Goal: Browse casually

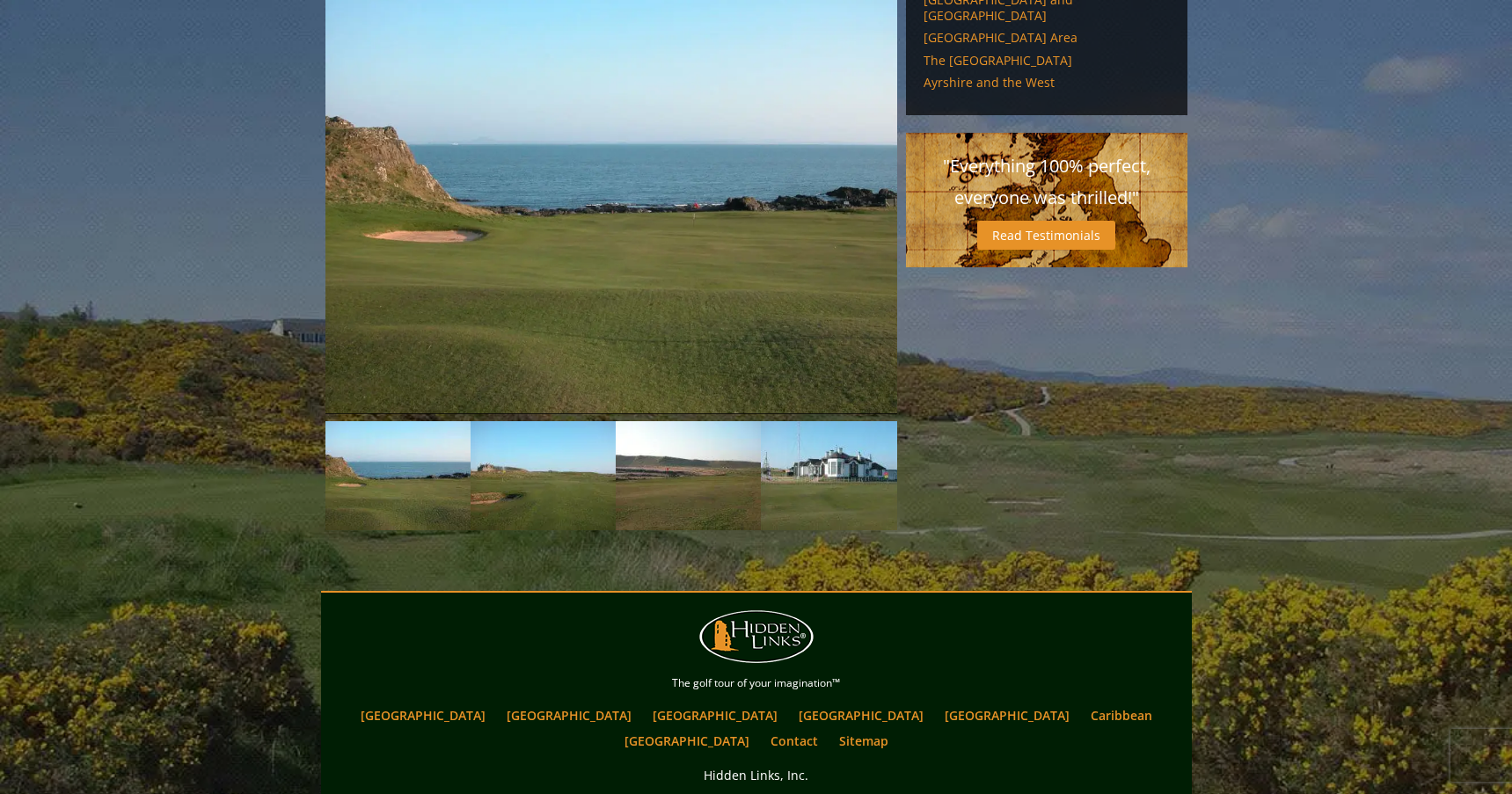
scroll to position [1495, 0]
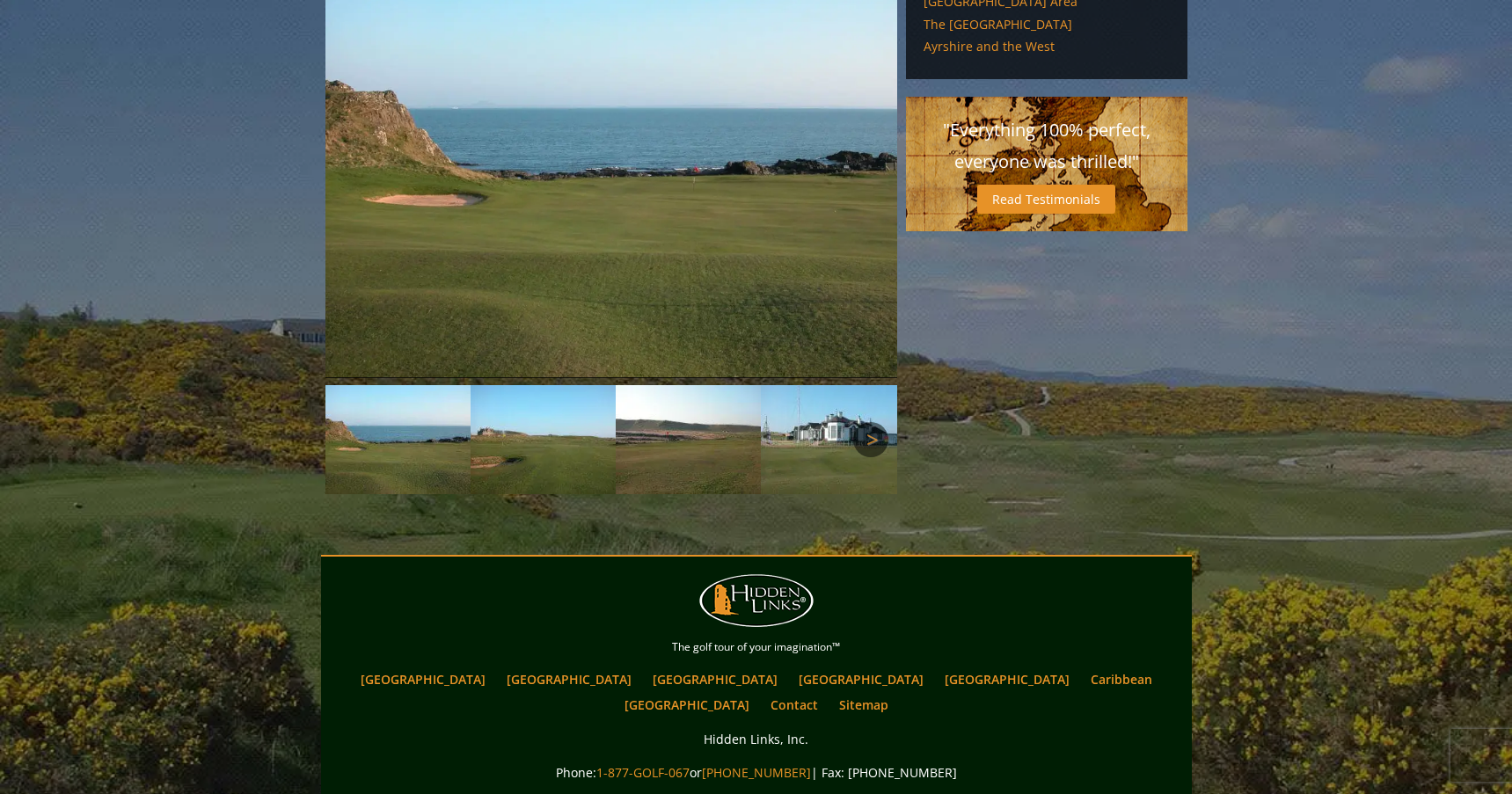
click at [874, 422] on link "Next" at bounding box center [871, 440] width 35 height 35
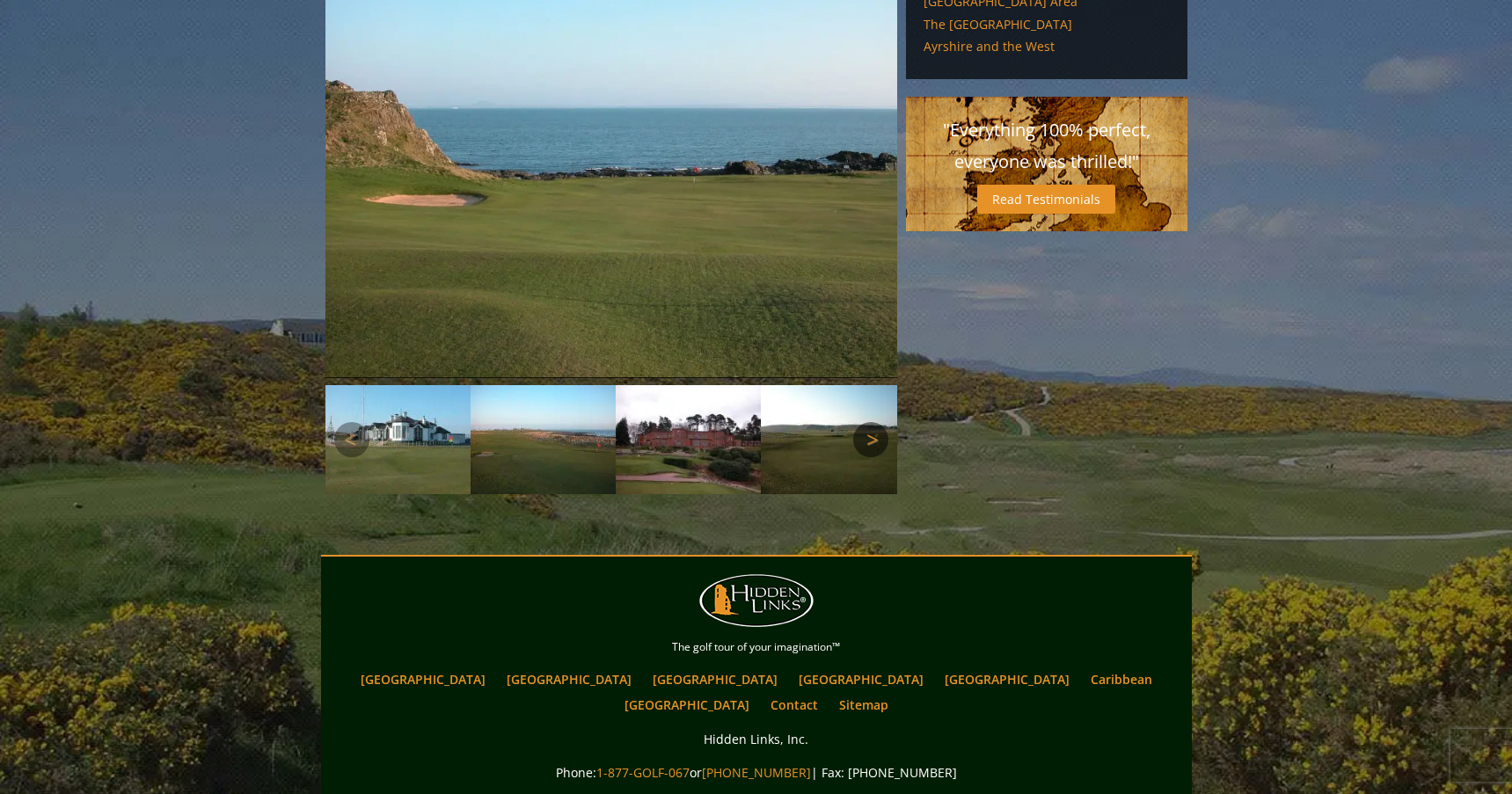
click at [874, 422] on link "Next" at bounding box center [871, 440] width 35 height 35
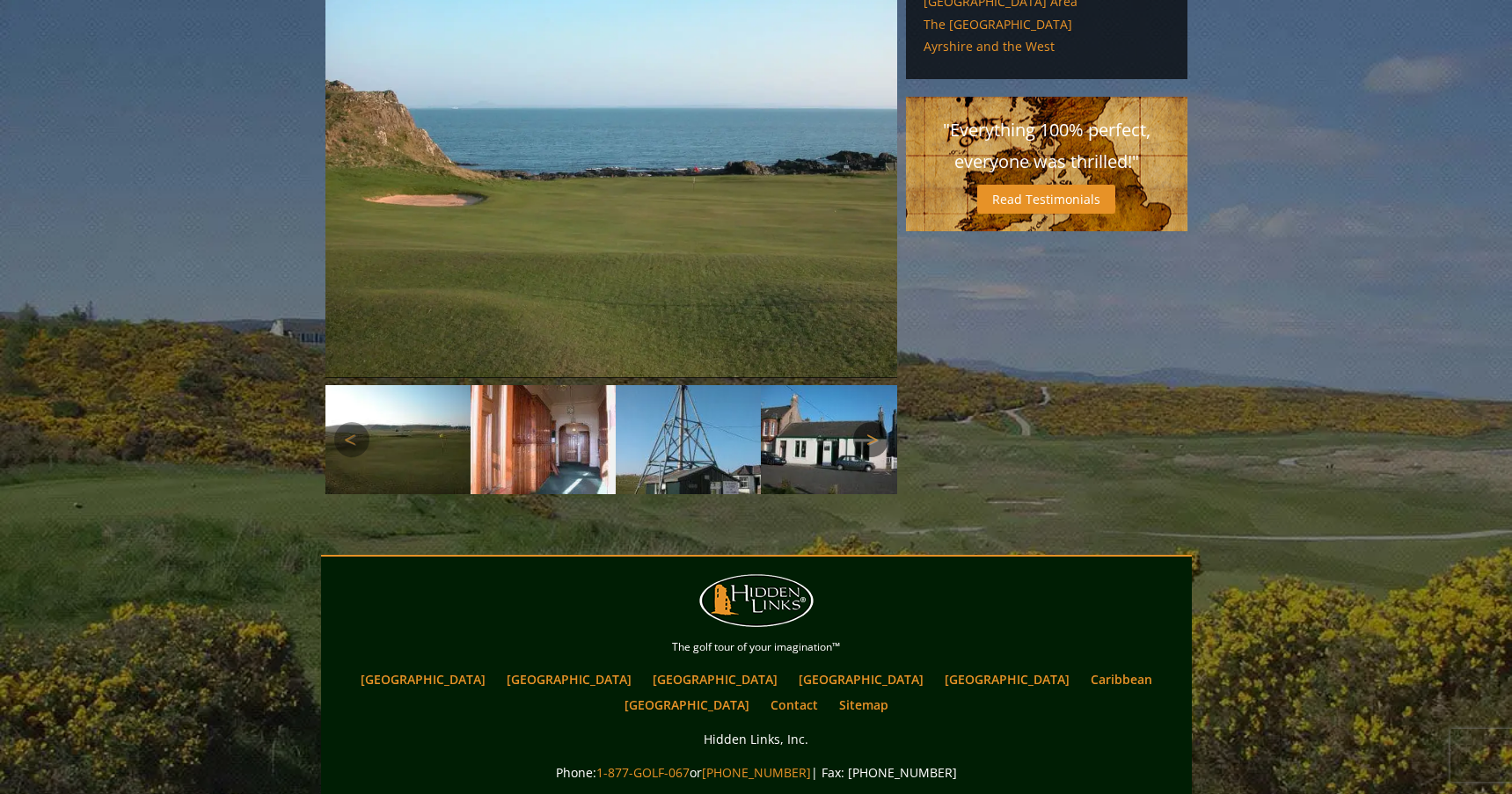
click at [874, 422] on link "Next" at bounding box center [871, 440] width 35 height 35
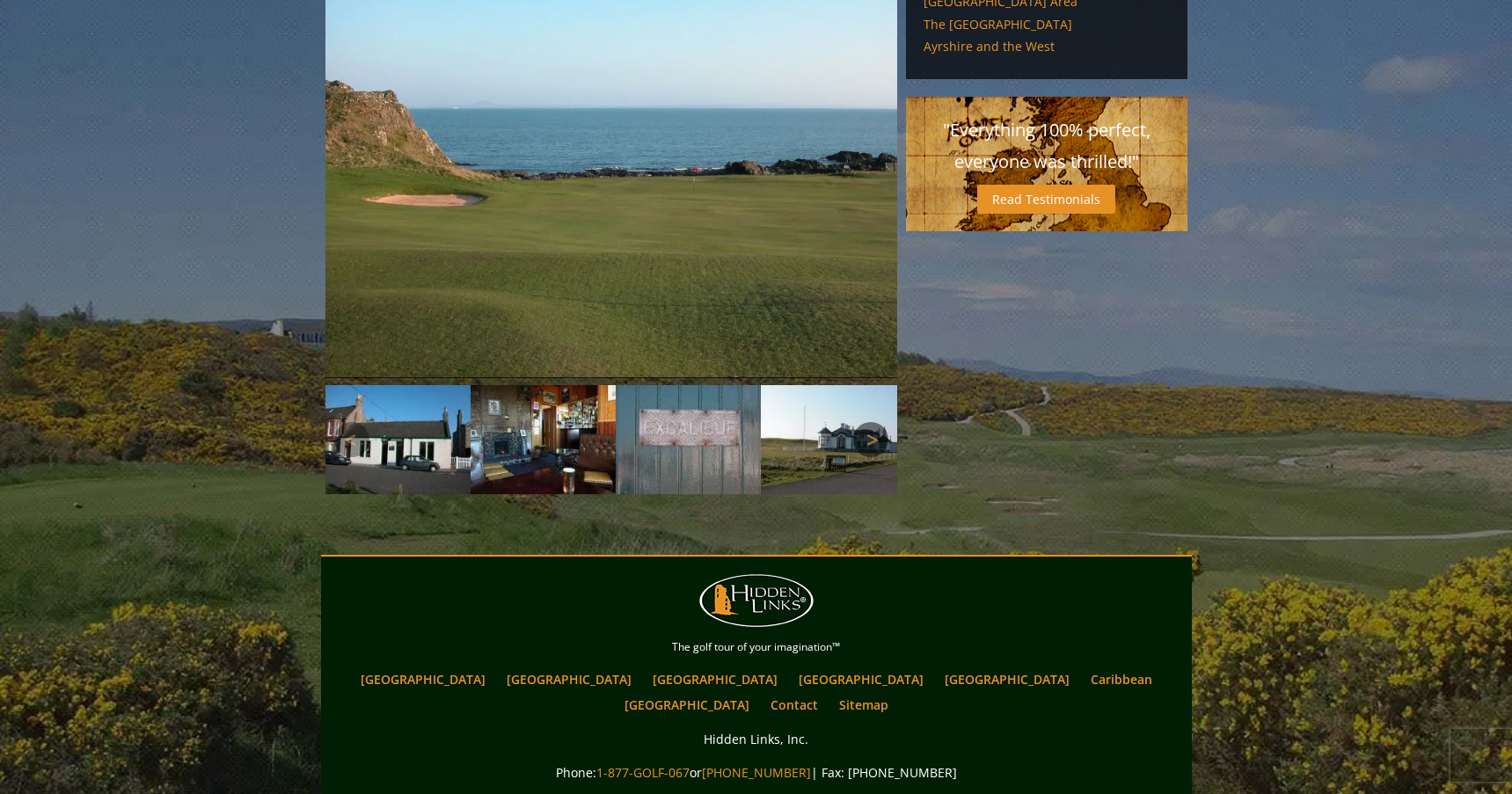
click at [874, 422] on link "Next" at bounding box center [871, 440] width 35 height 35
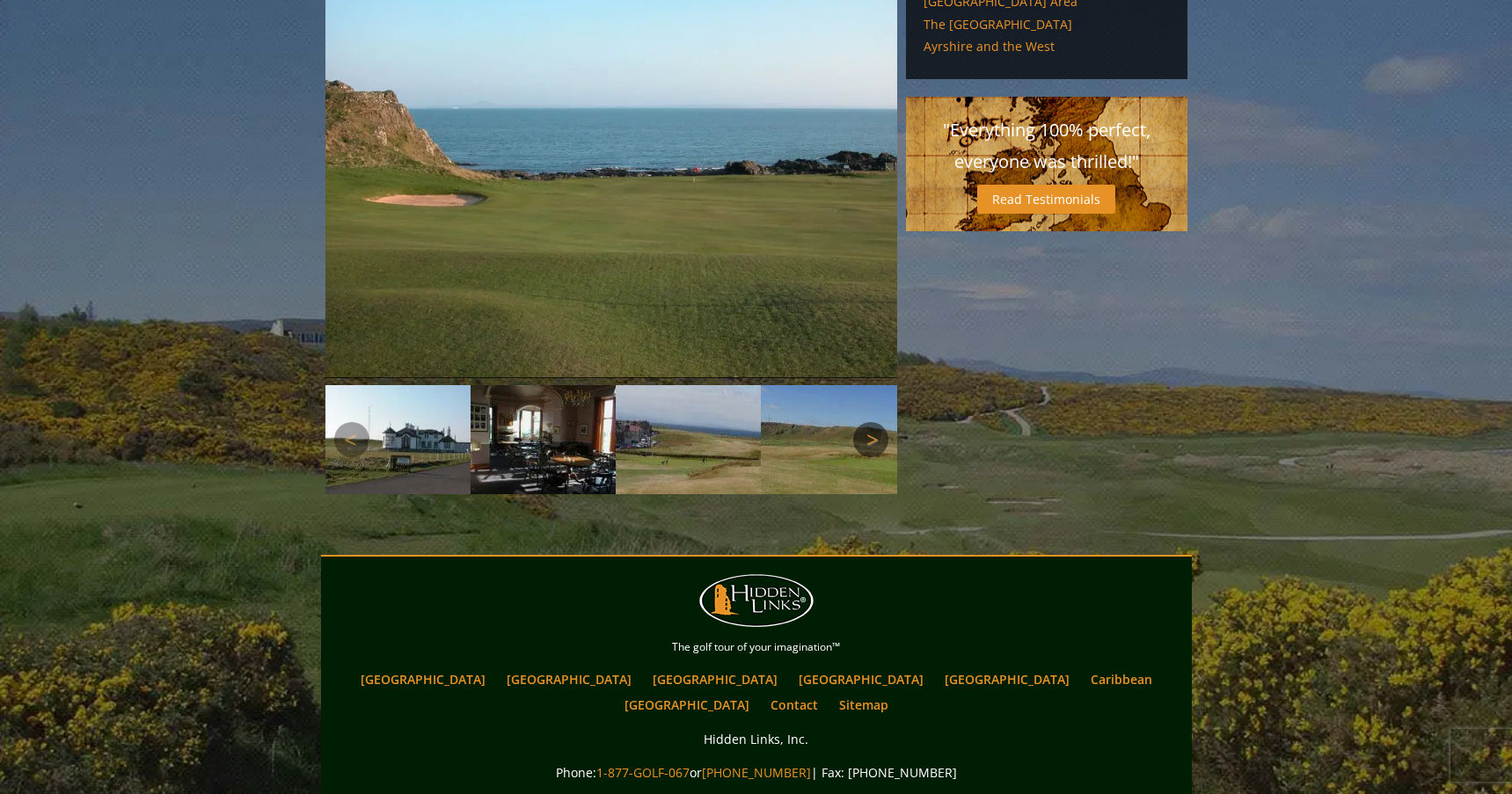
click at [874, 422] on link "Next" at bounding box center [871, 440] width 35 height 35
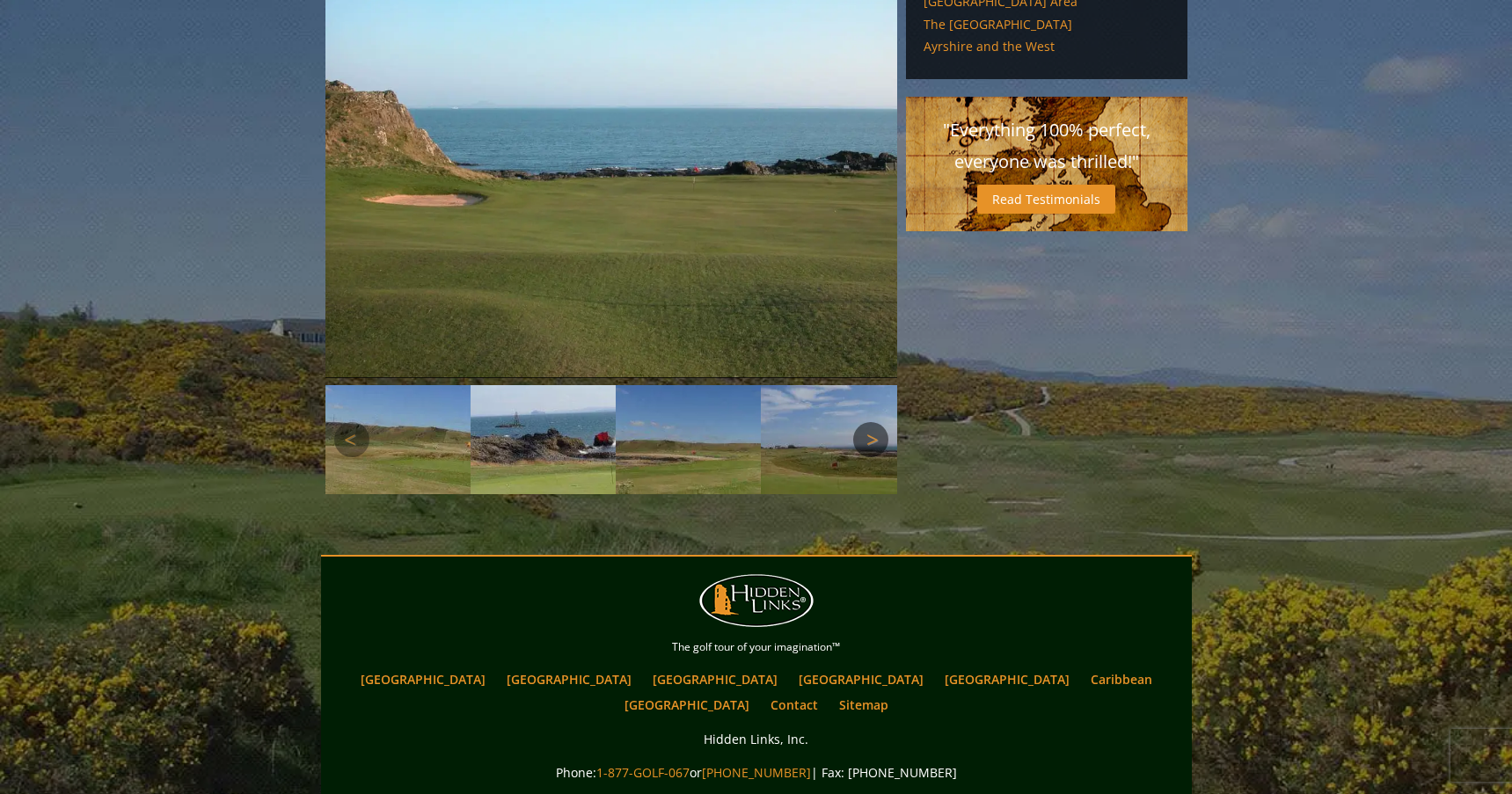
click at [874, 422] on link "Next" at bounding box center [871, 440] width 35 height 35
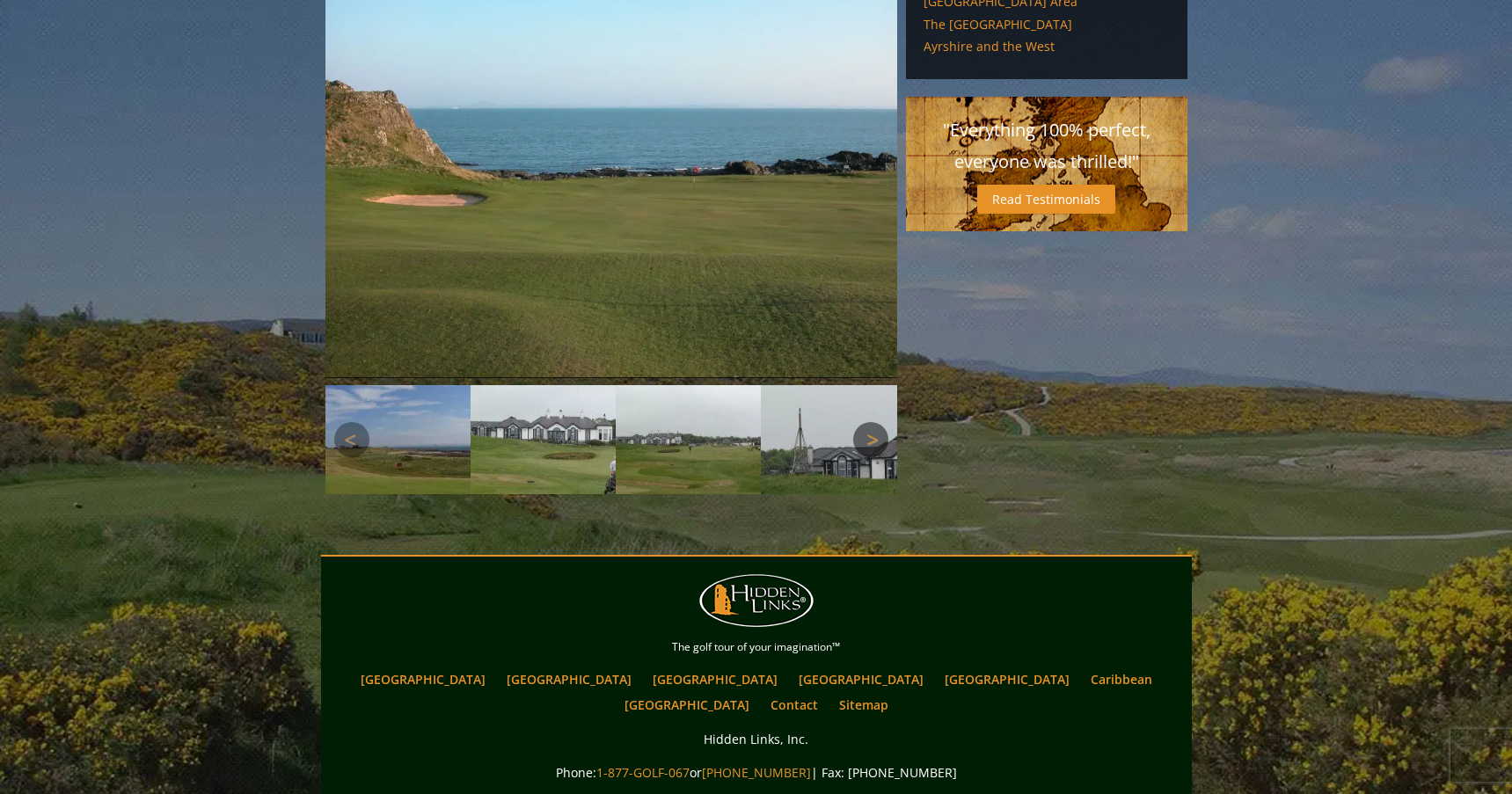
click at [874, 422] on link "Next" at bounding box center [871, 440] width 35 height 35
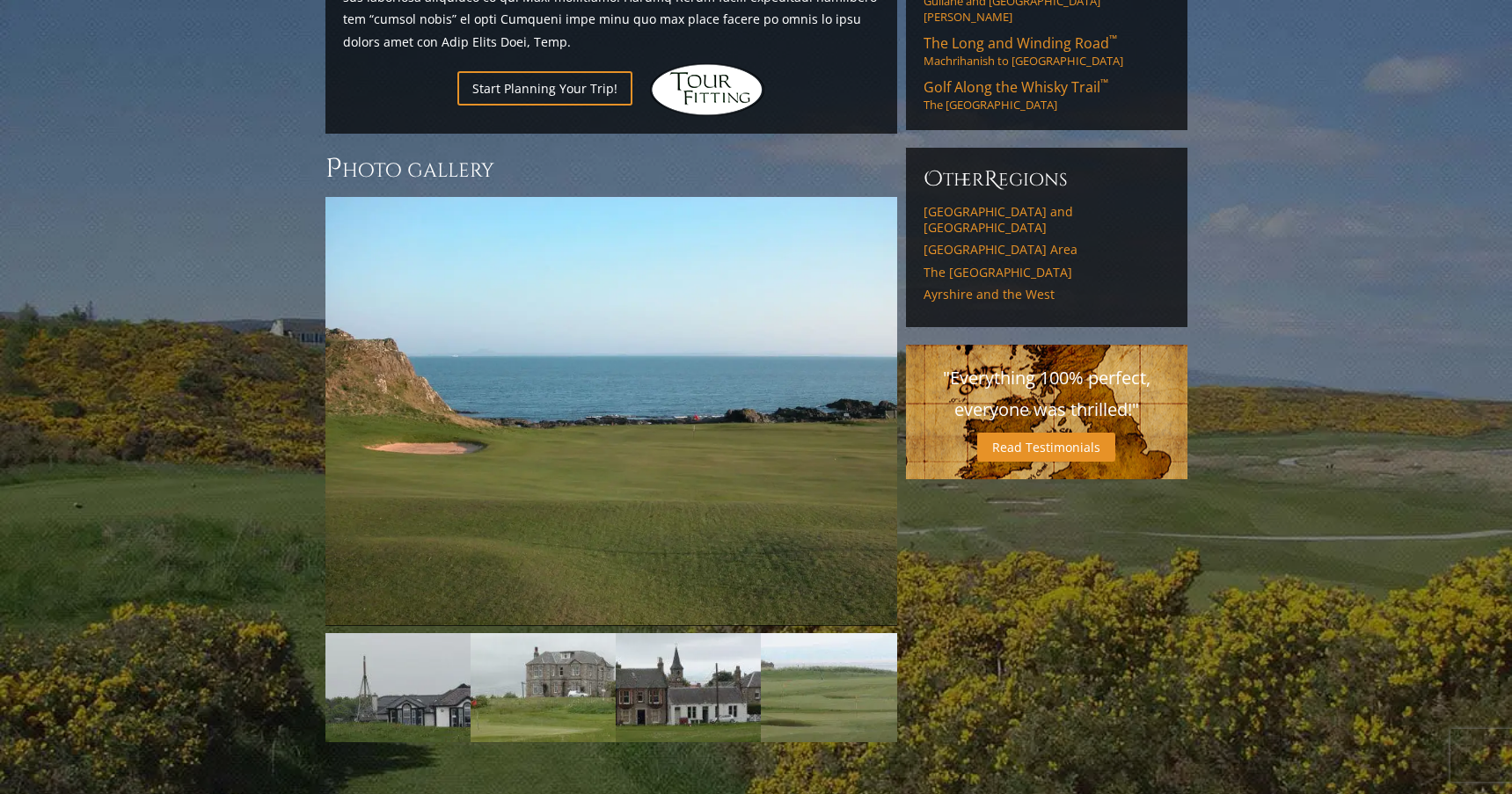
scroll to position [1231, 0]
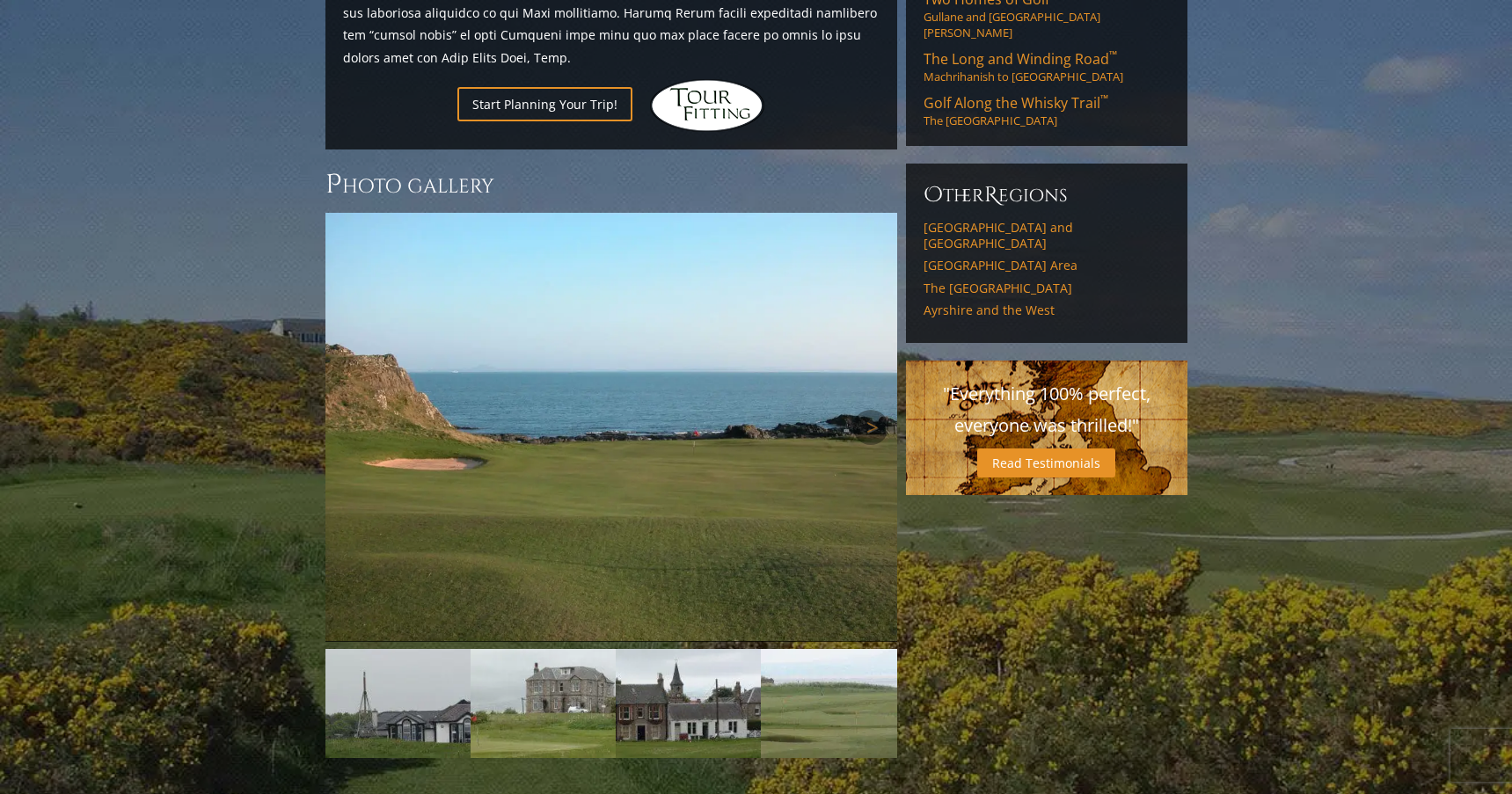
click at [600, 368] on img at bounding box center [611, 427] width 572 height 429
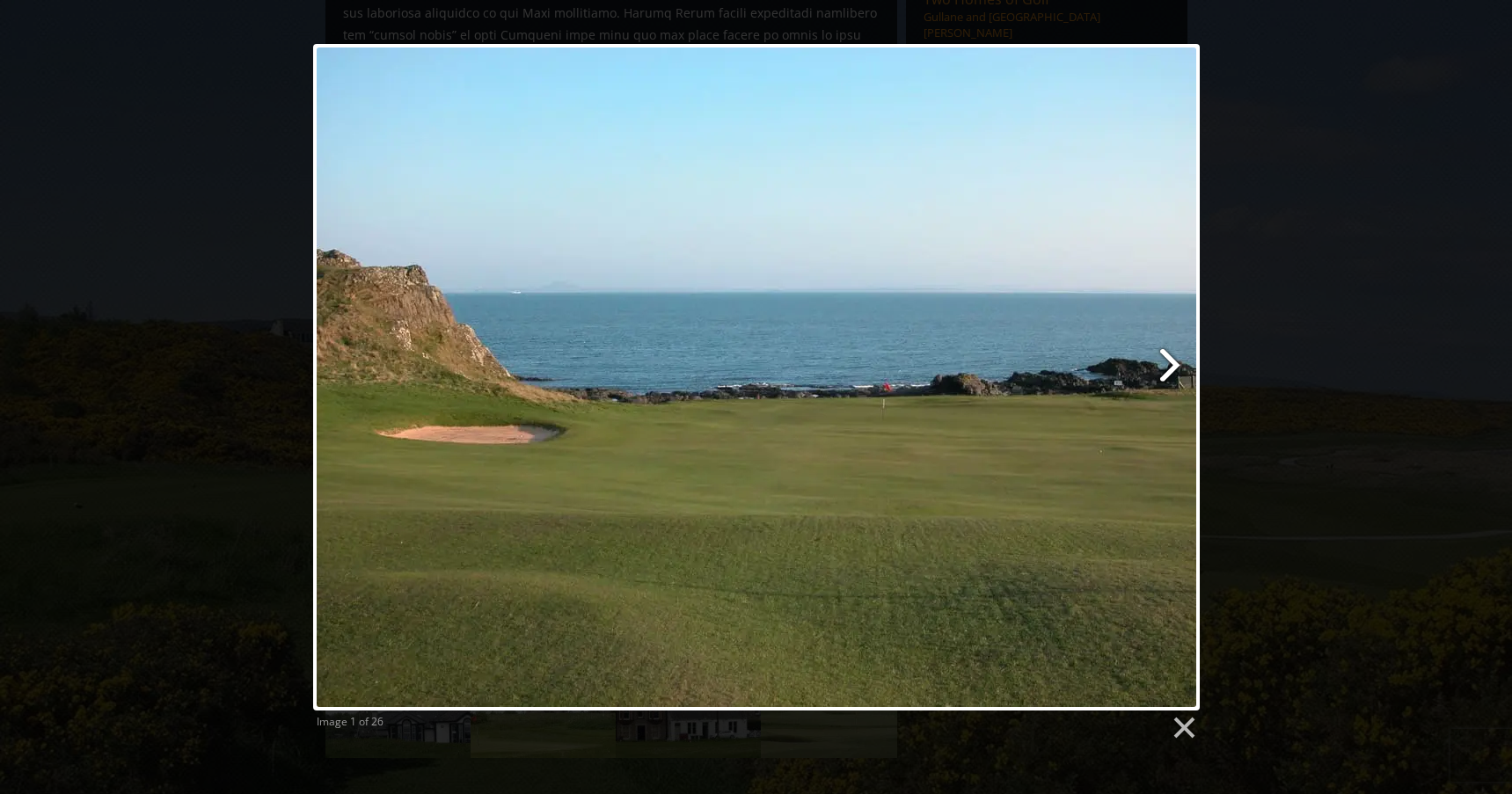
click at [1165, 361] on link at bounding box center [915, 377] width 568 height 666
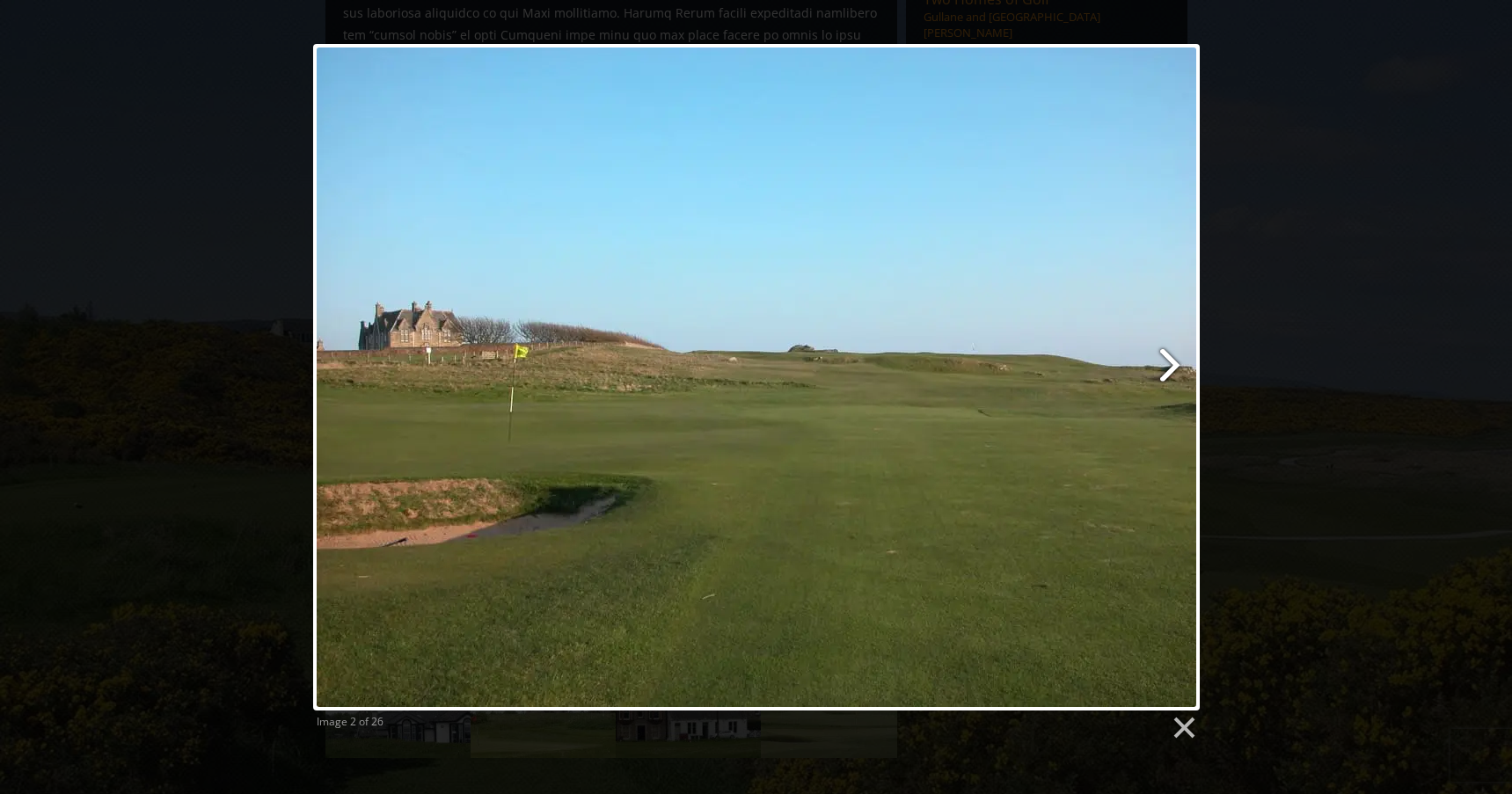
click at [1165, 361] on link at bounding box center [915, 377] width 568 height 666
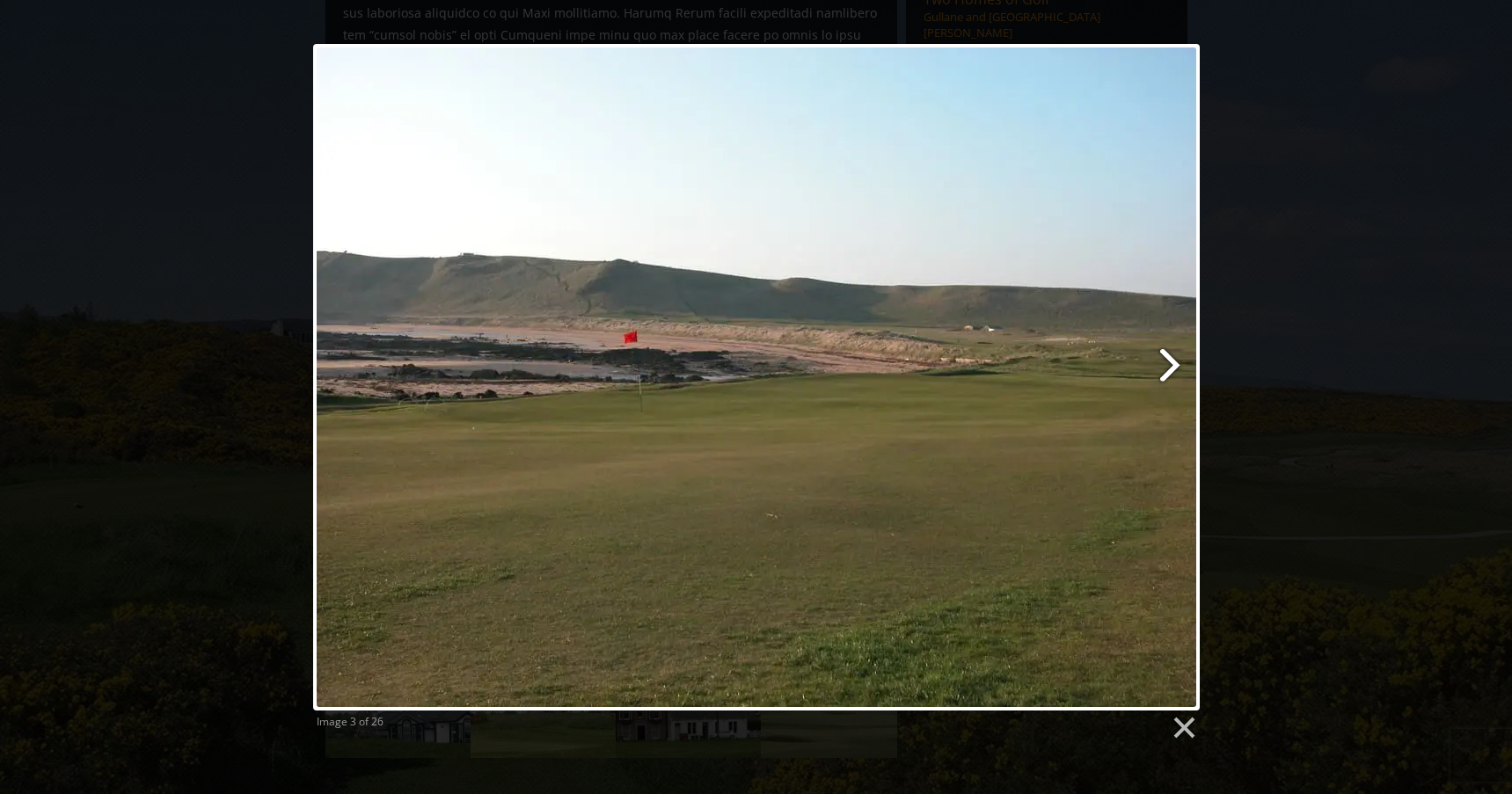
click at [1165, 361] on link at bounding box center [915, 377] width 568 height 666
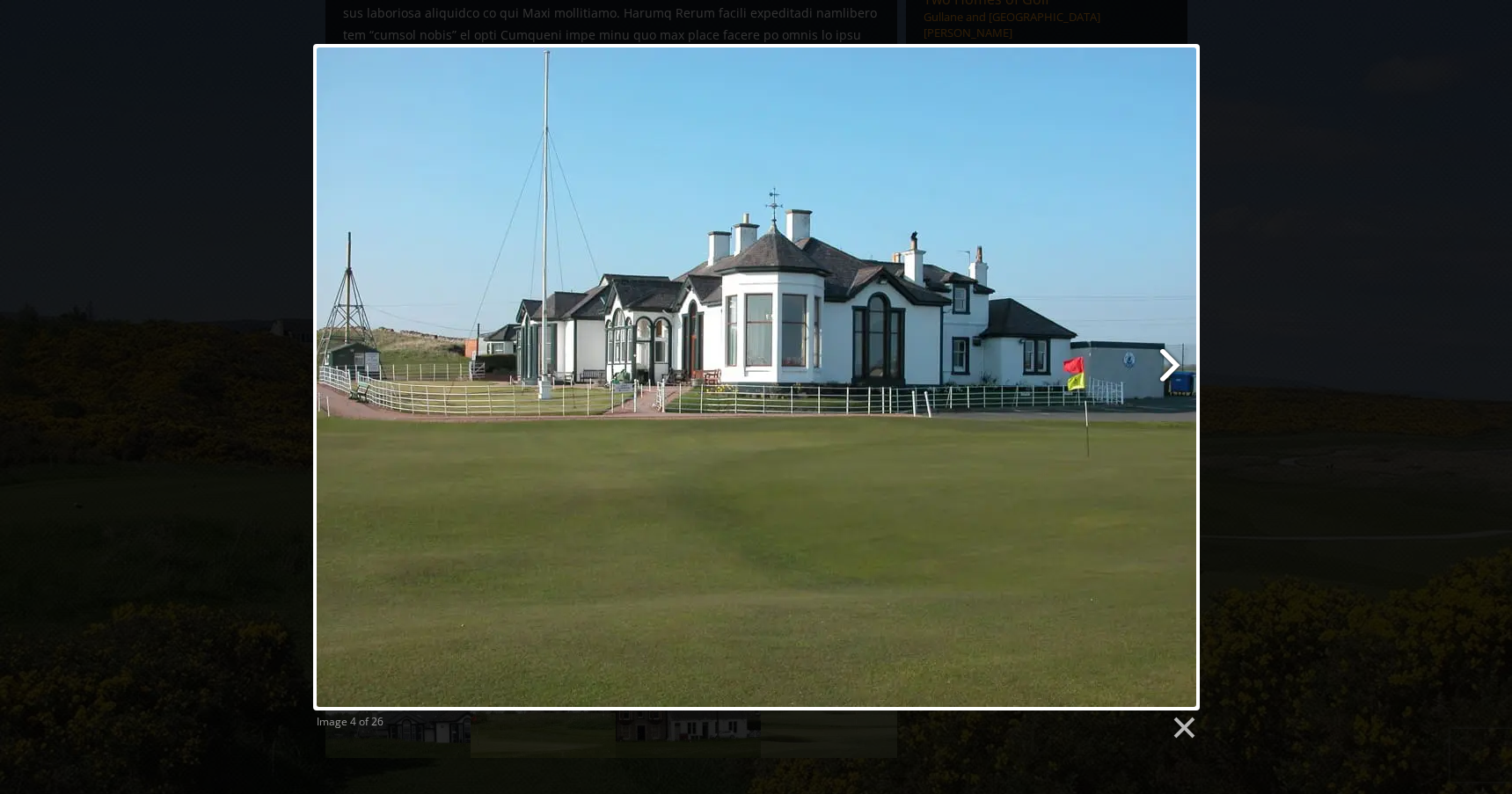
click at [1165, 361] on link at bounding box center [915, 377] width 568 height 666
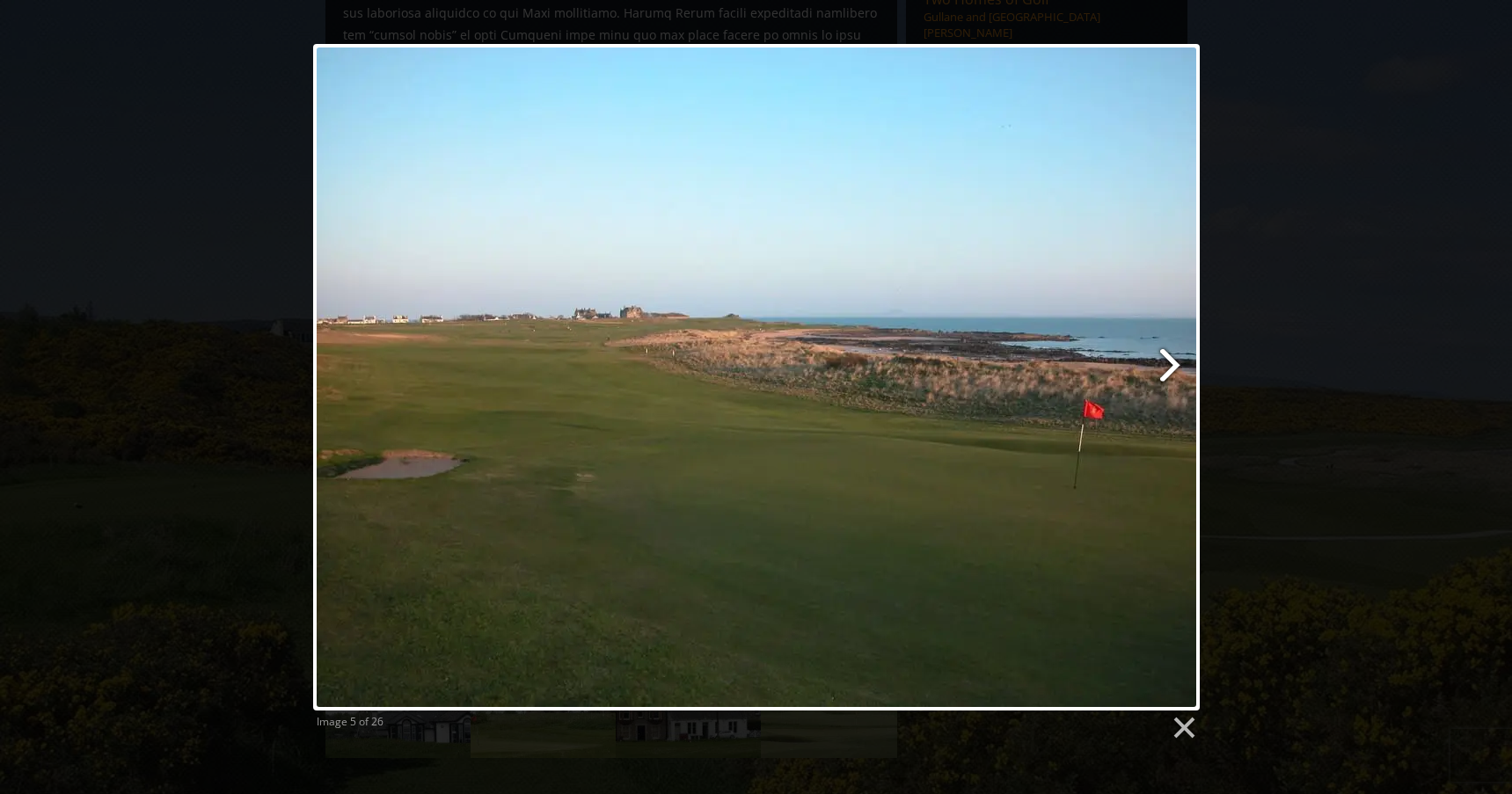
click at [1165, 361] on link at bounding box center [915, 377] width 568 height 666
